Goal: Find specific page/section: Find specific page/section

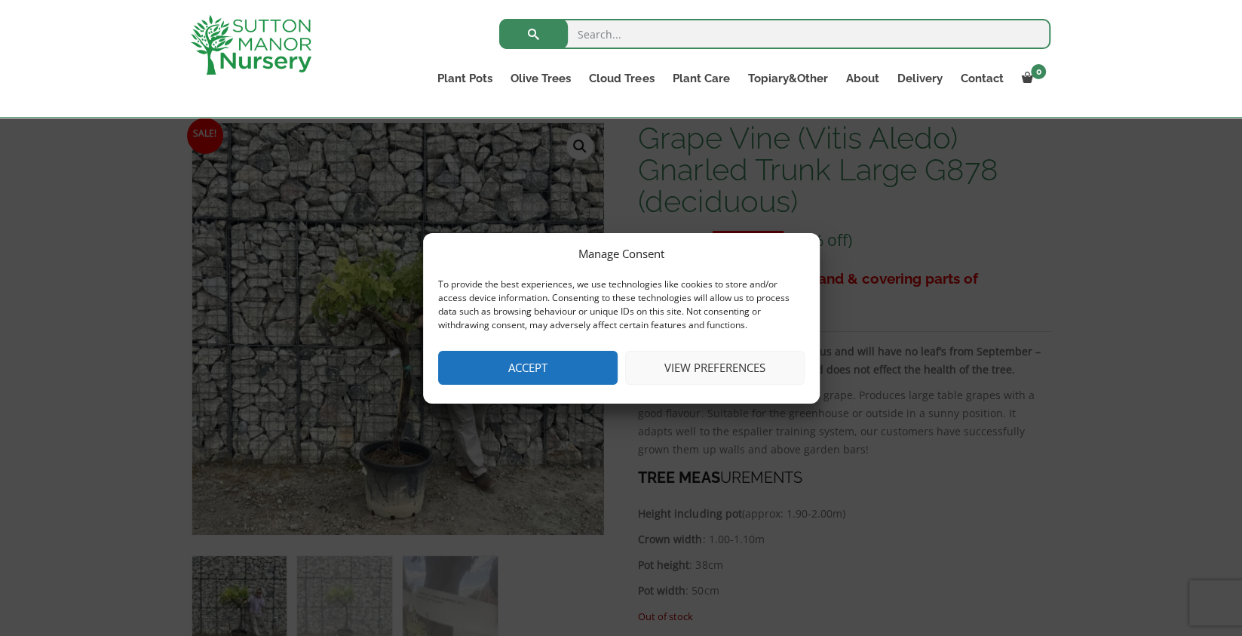
click at [599, 374] on button "Accept" at bounding box center [527, 368] width 179 height 34
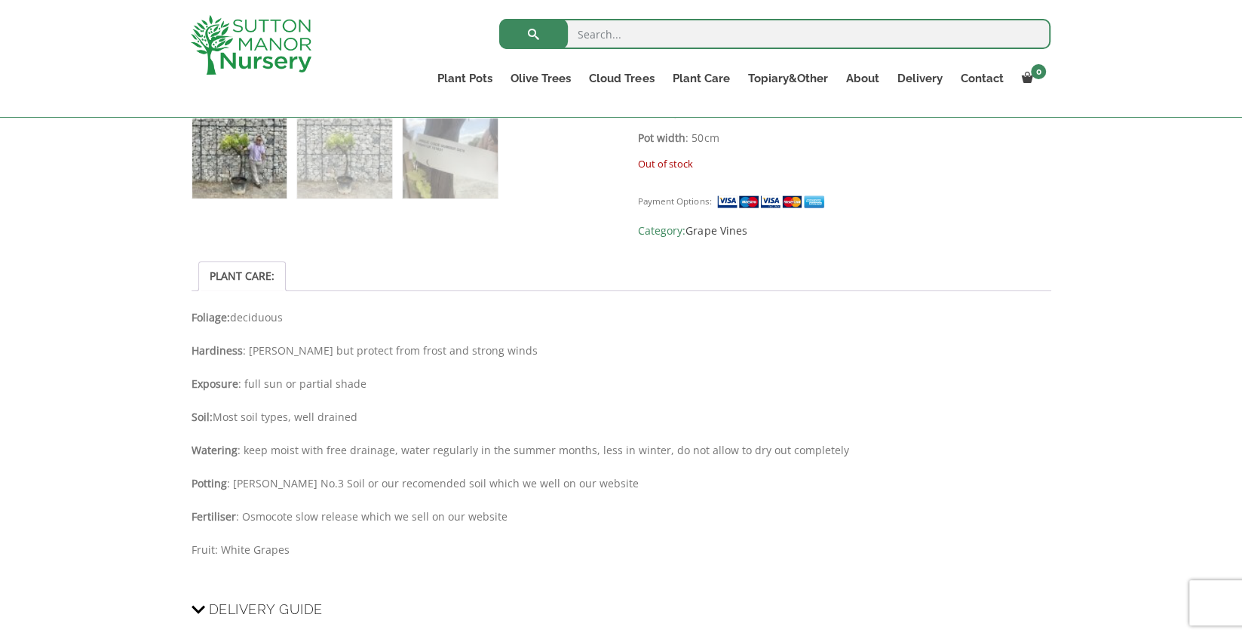
scroll to position [226, 0]
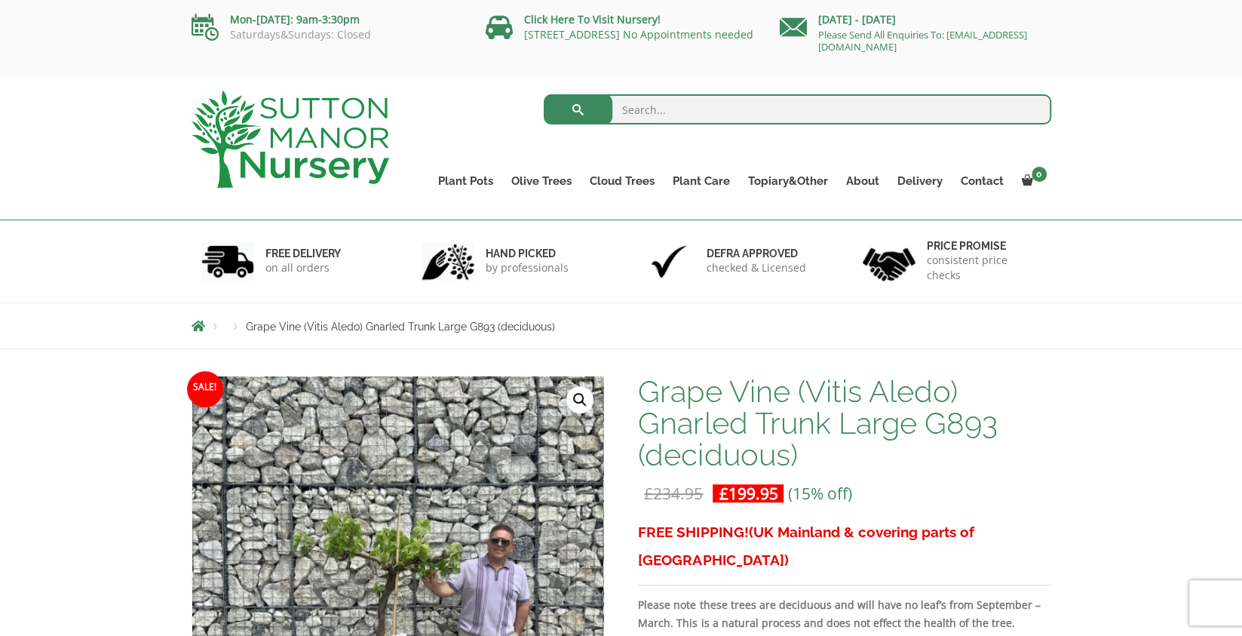
click at [713, 107] on input "search" at bounding box center [797, 109] width 507 height 30
type input "vitis"
click at [544, 94] on button "submit" at bounding box center [578, 109] width 69 height 30
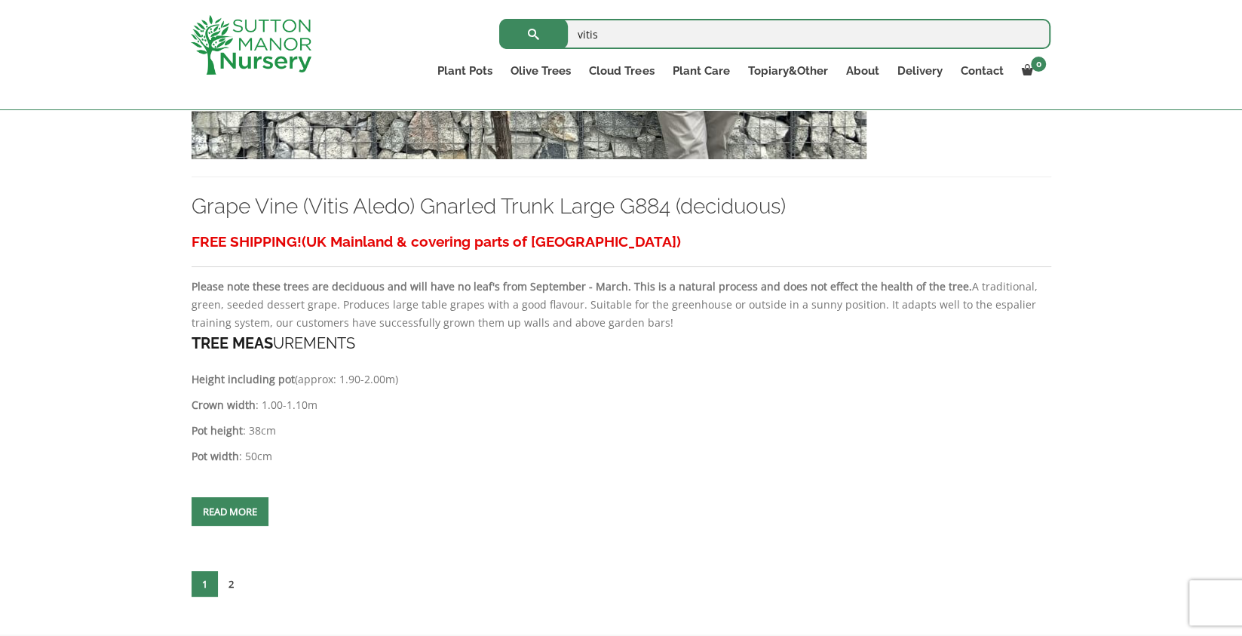
scroll to position [6909, 0]
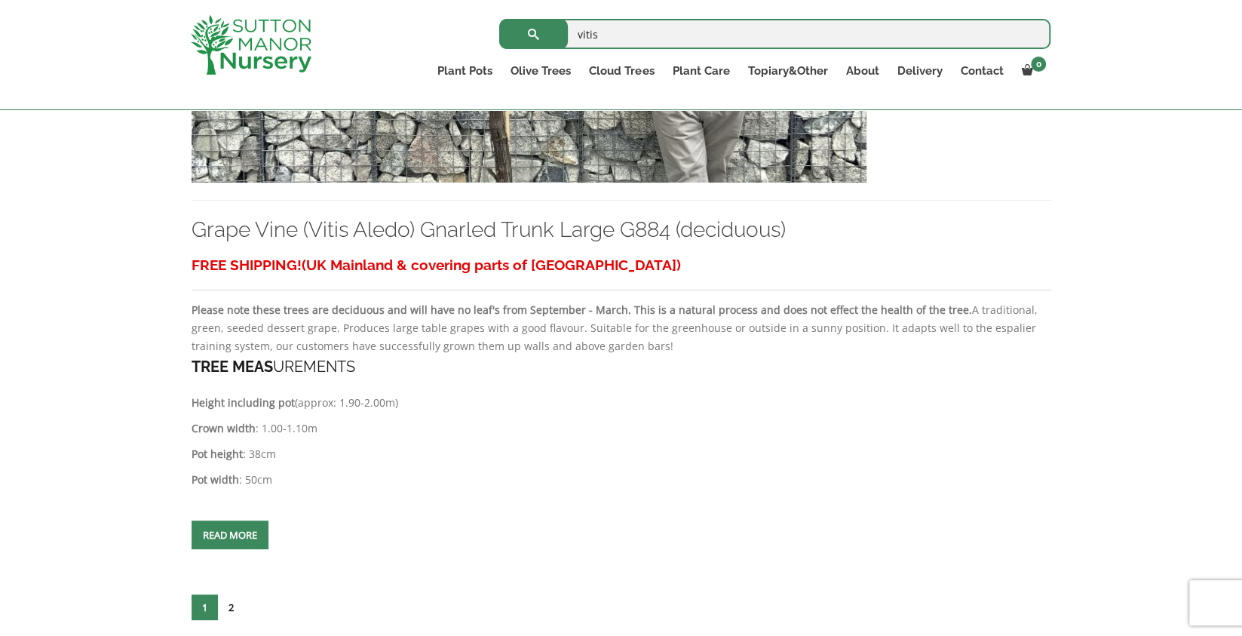
click at [231, 596] on link "2" at bounding box center [231, 607] width 26 height 26
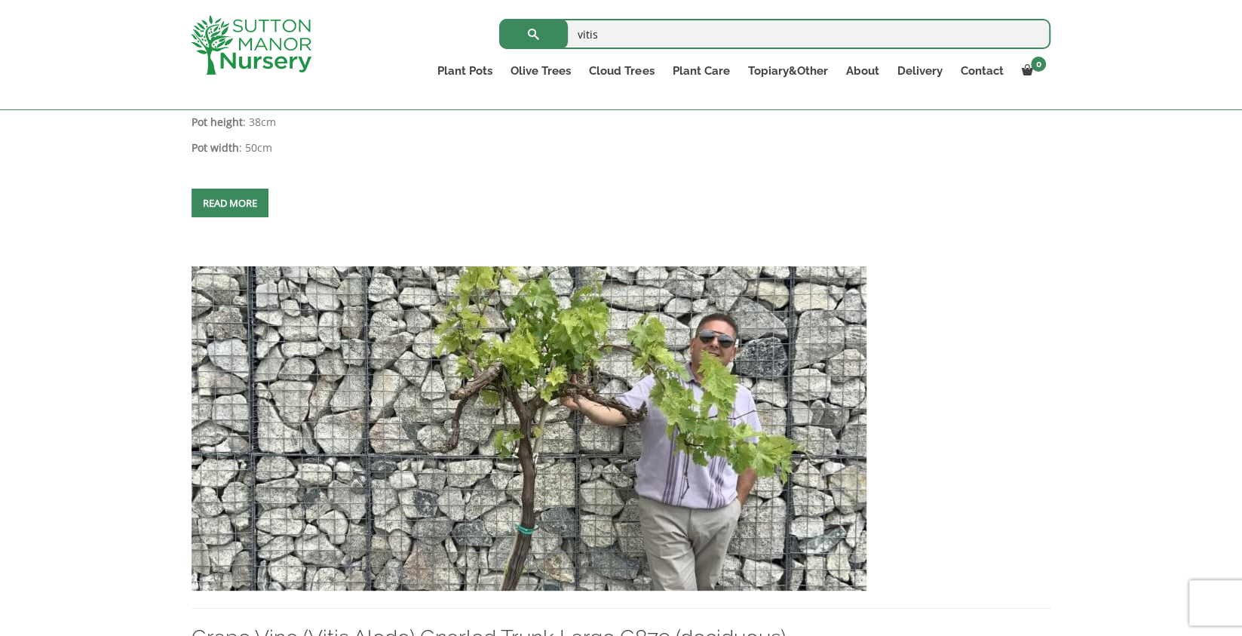
scroll to position [3317, 0]
